Goal: Find specific page/section: Find specific page/section

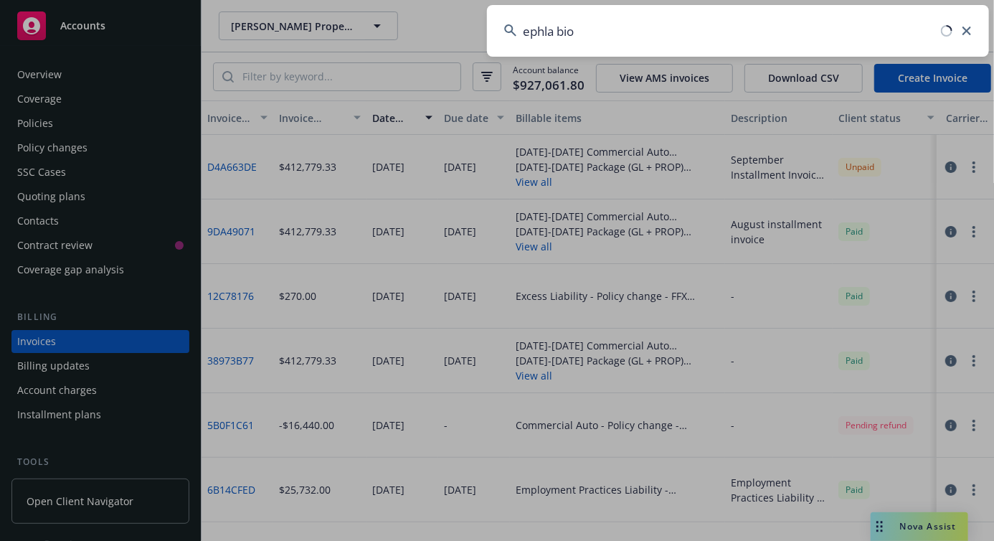
scroll to position [49, 0]
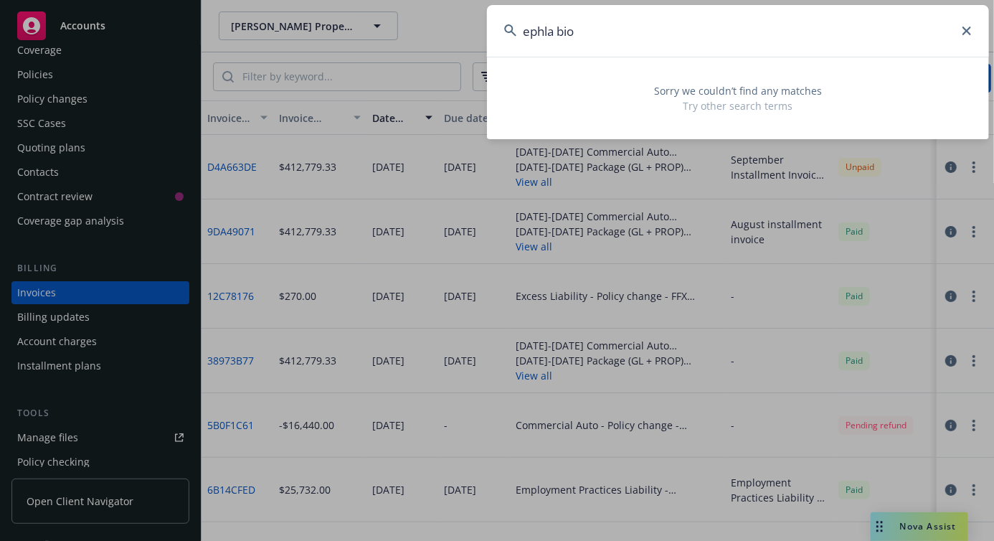
click at [967, 34] on icon at bounding box center [967, 31] width 9 height 9
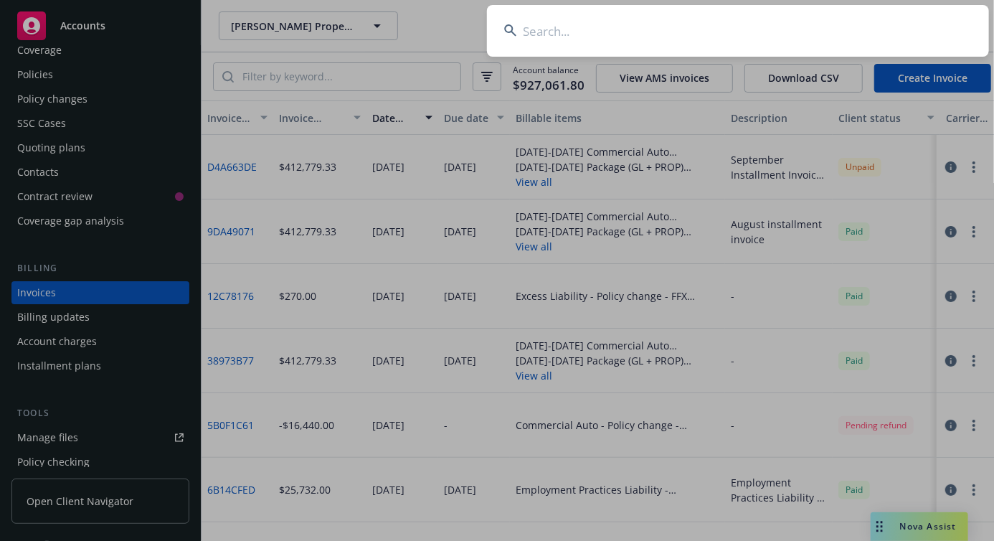
click at [542, 33] on input at bounding box center [738, 31] width 502 height 52
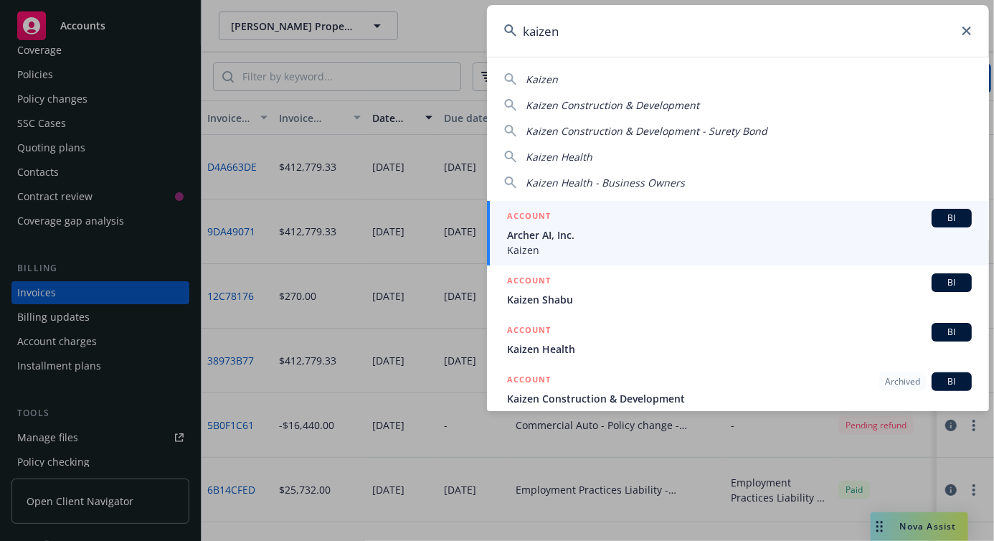
type input "kaizen"
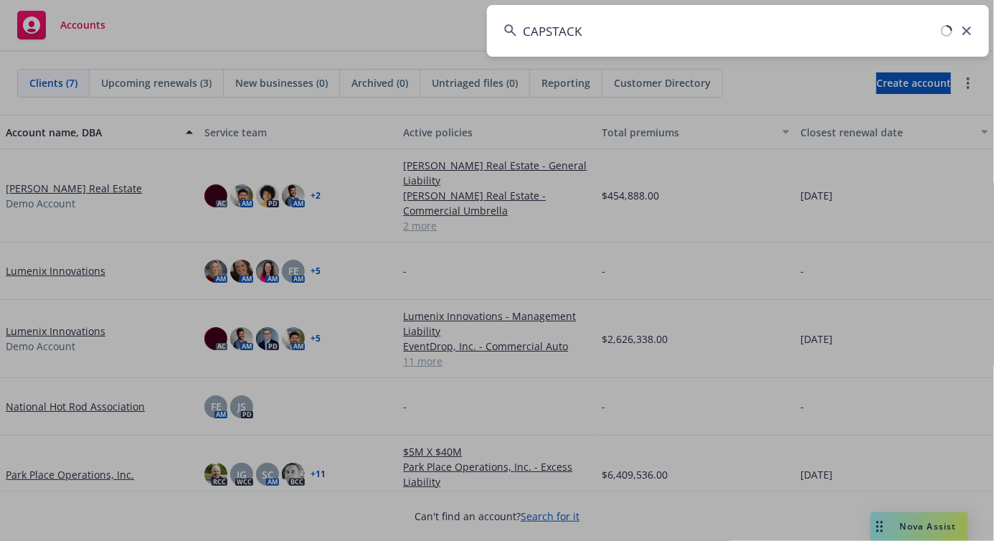
type input "CAPSTACK"
